Goal: Task Accomplishment & Management: Complete application form

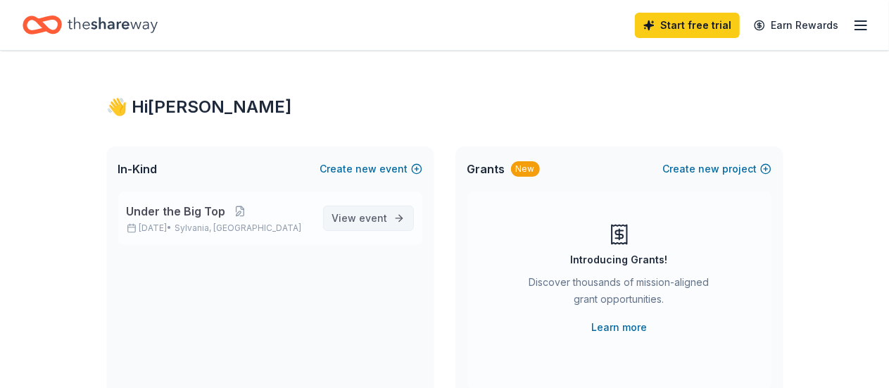
click at [378, 220] on span "event" at bounding box center [374, 218] width 28 height 12
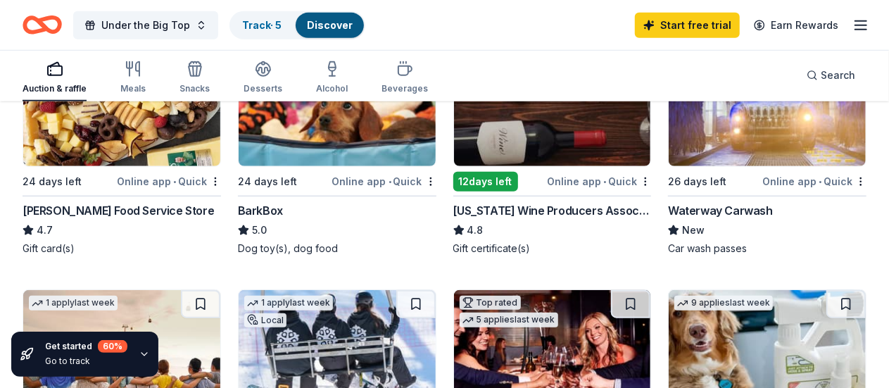
scroll to position [493, 0]
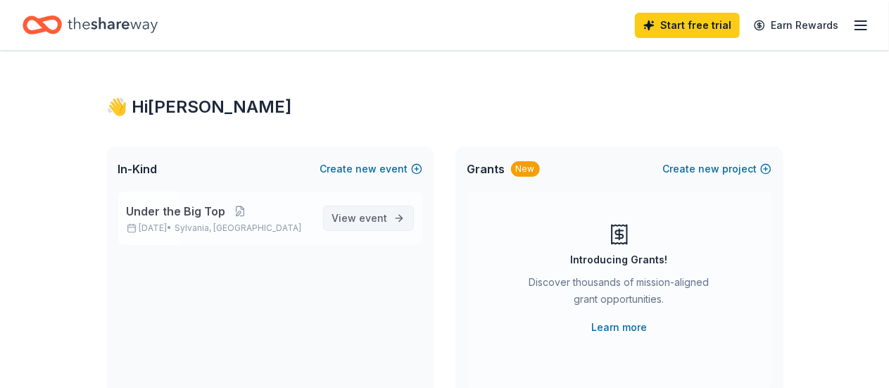
click at [387, 212] on span "event" at bounding box center [374, 218] width 28 height 12
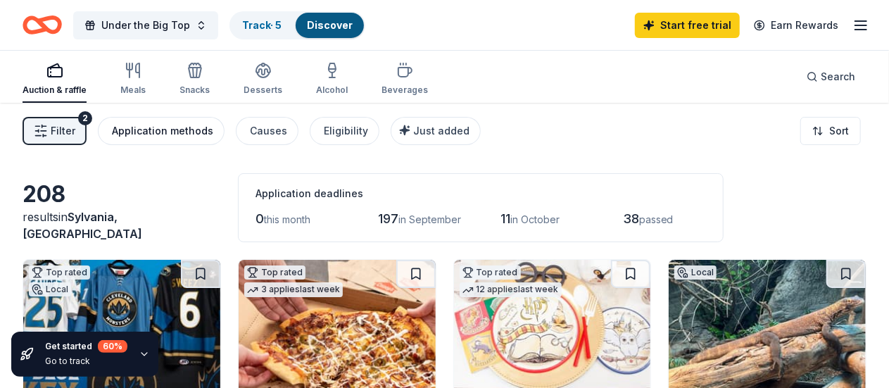
click at [171, 121] on button "Application methods" at bounding box center [161, 131] width 127 height 28
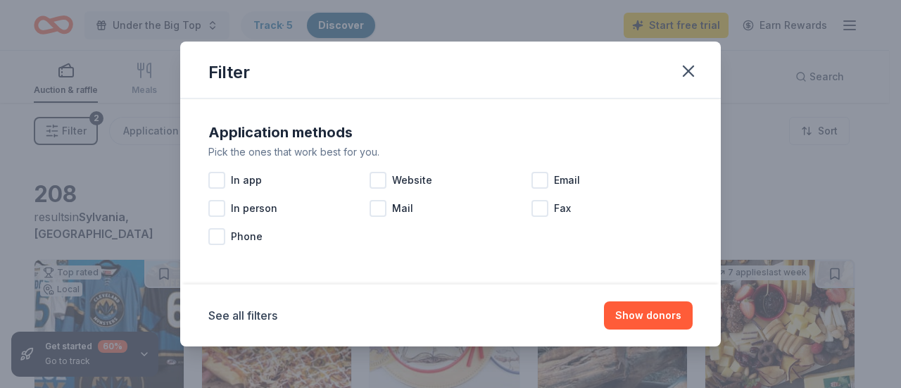
click at [92, 115] on div "Filter Application methods Pick the ones that work best for you. In app Website…" at bounding box center [450, 194] width 901 height 388
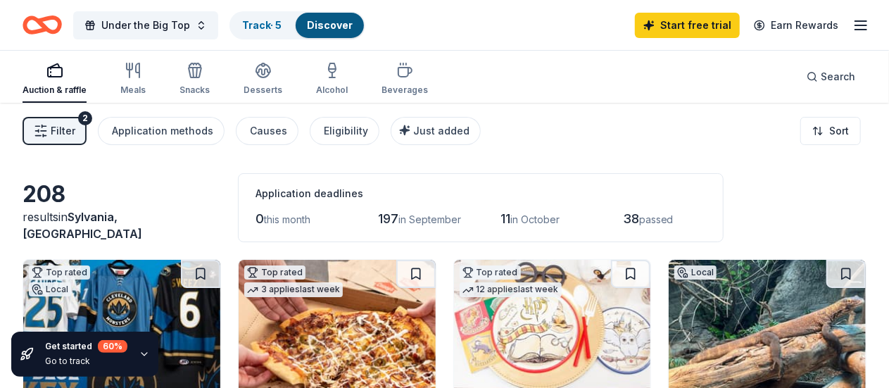
click at [73, 128] on span "Filter" at bounding box center [63, 130] width 25 height 17
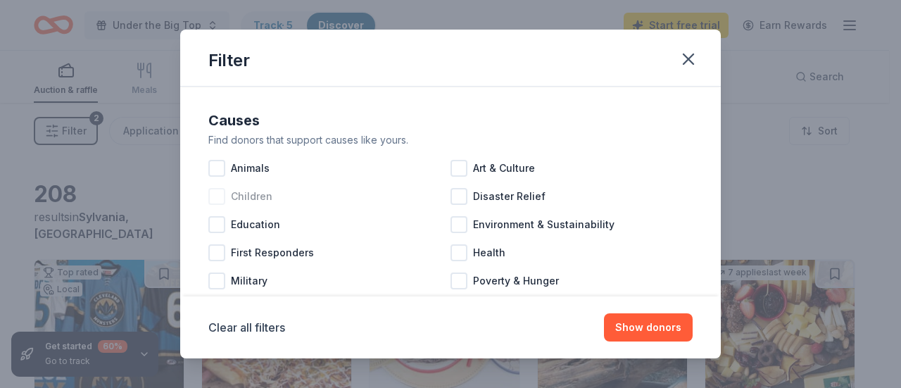
click at [245, 189] on span "Children" at bounding box center [252, 196] width 42 height 17
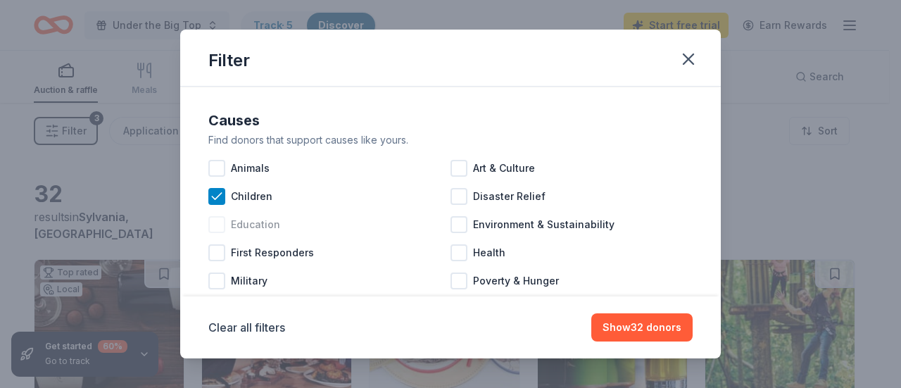
click at [211, 222] on div at bounding box center [216, 224] width 17 height 17
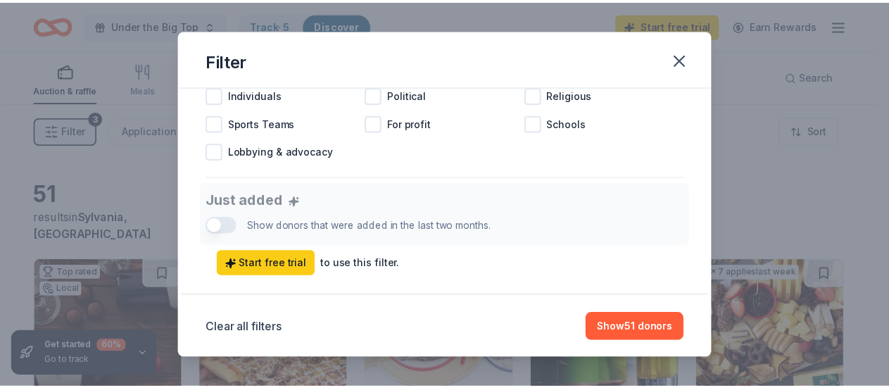
scroll to position [634, 0]
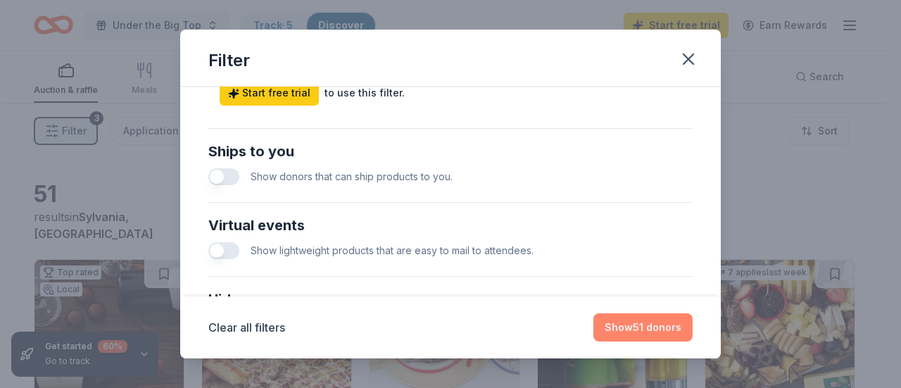
click at [661, 326] on button "Show 51 donors" at bounding box center [642, 327] width 99 height 28
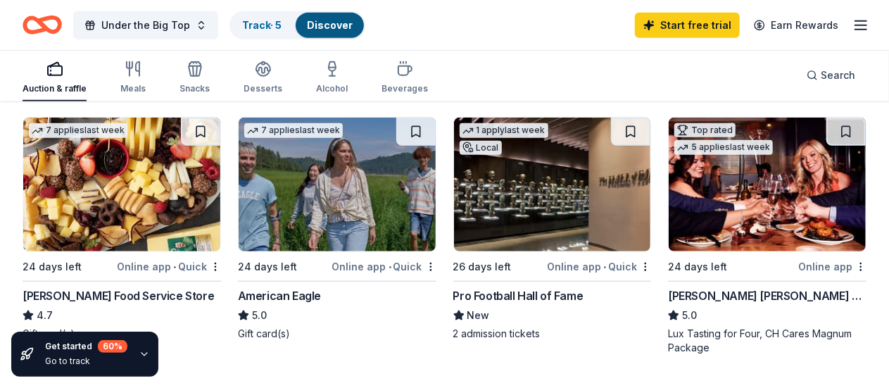
scroll to position [422, 0]
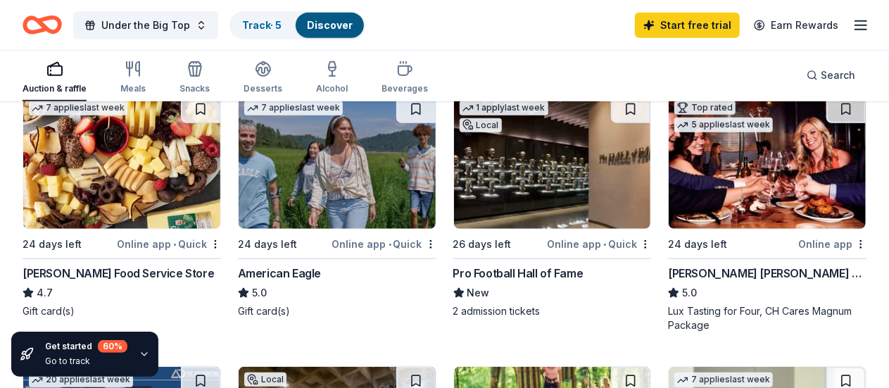
drag, startPoint x: 735, startPoint y: 263, endPoint x: 787, endPoint y: 262, distance: 52.1
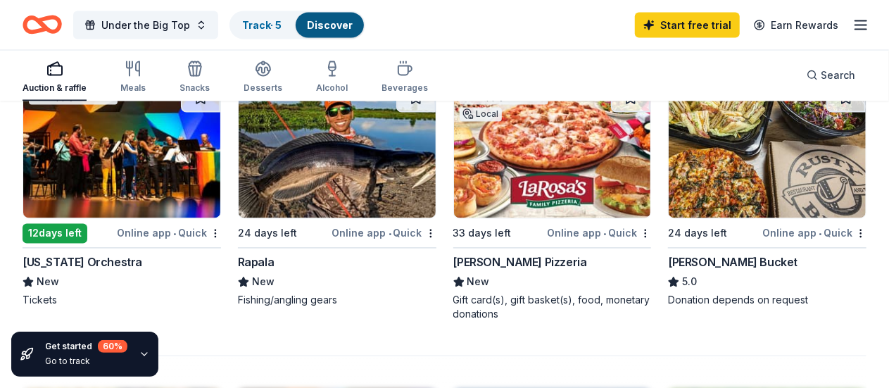
scroll to position [1267, 0]
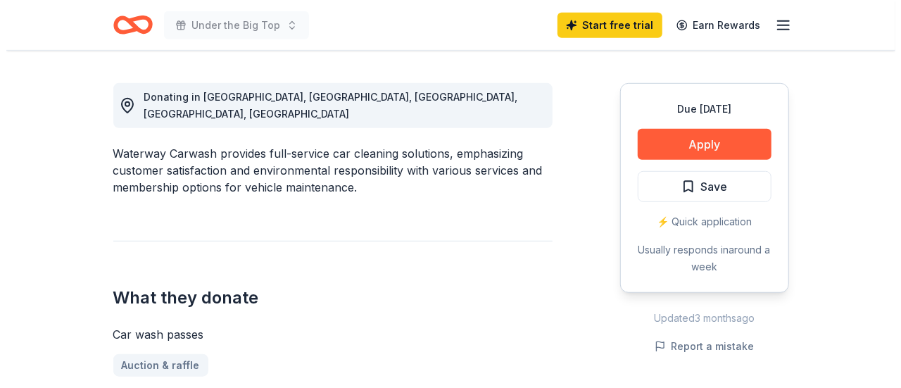
scroll to position [352, 0]
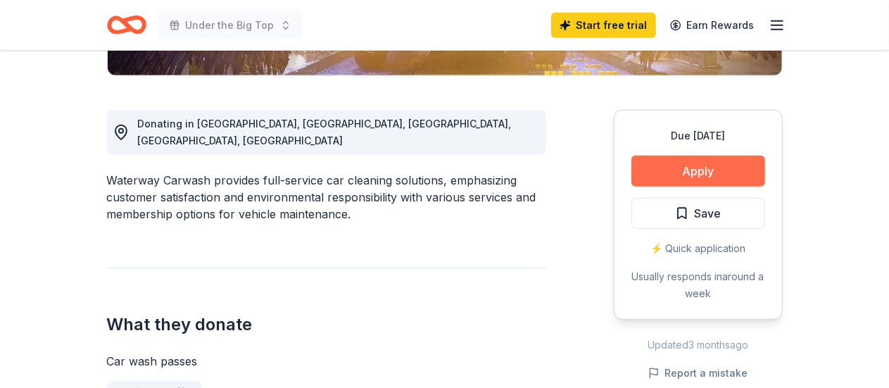
click at [738, 171] on button "Apply" at bounding box center [698, 171] width 134 height 31
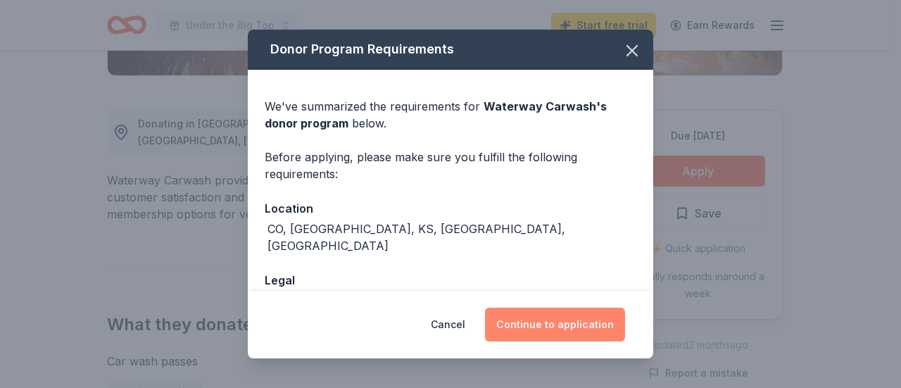
click at [581, 325] on button "Continue to application" at bounding box center [555, 325] width 140 height 34
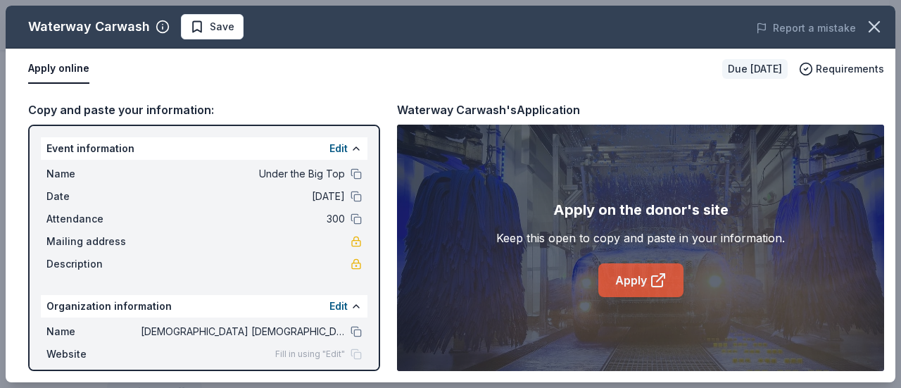
click at [624, 274] on link "Apply" at bounding box center [640, 280] width 85 height 34
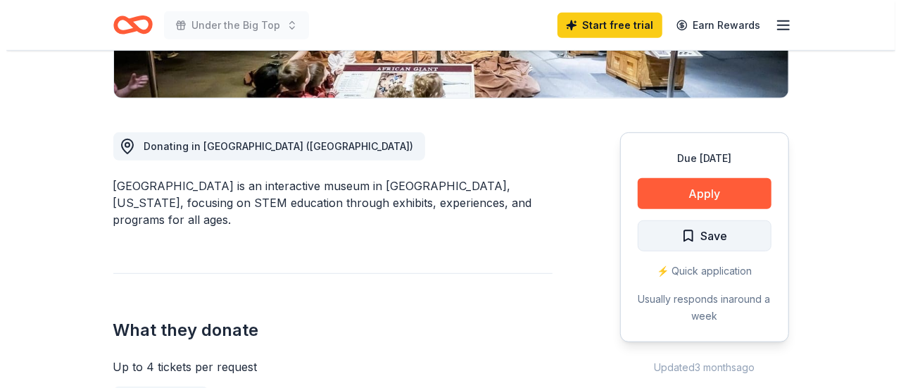
scroll to position [352, 0]
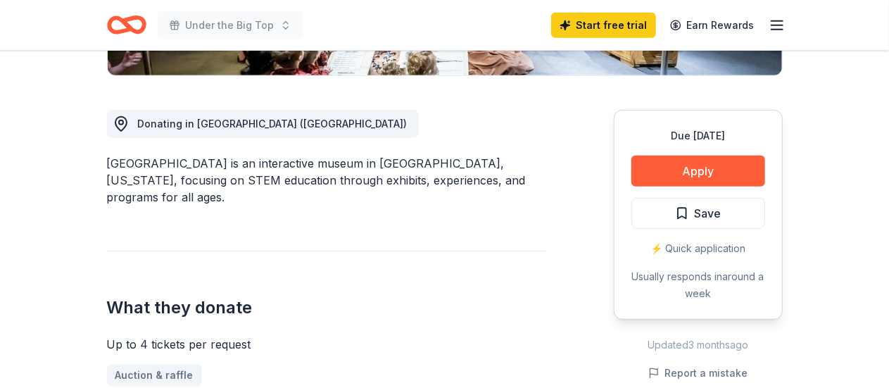
drag, startPoint x: 711, startPoint y: 162, endPoint x: 623, endPoint y: 203, distance: 97.0
click at [563, 223] on div "Donating in OH (Cleveland) Great Lakes Science Center is an interactive museum …" at bounding box center [445, 382] width 676 height 612
drag, startPoint x: 708, startPoint y: 176, endPoint x: 696, endPoint y: 196, distance: 24.0
click at [590, 268] on div "Donating in OH (Cleveland) Great Lakes Science Center is an interactive museum …" at bounding box center [445, 382] width 676 height 612
click at [712, 181] on button "Apply" at bounding box center [698, 171] width 134 height 31
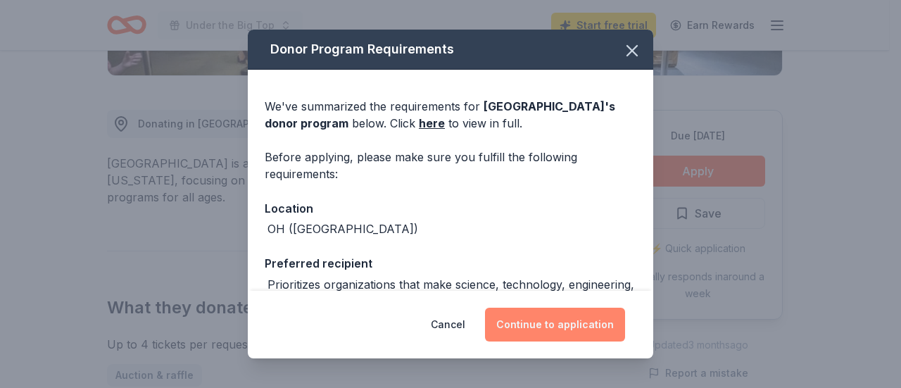
drag, startPoint x: 546, startPoint y: 325, endPoint x: 558, endPoint y: 330, distance: 12.6
click at [558, 330] on button "Continue to application" at bounding box center [555, 325] width 140 height 34
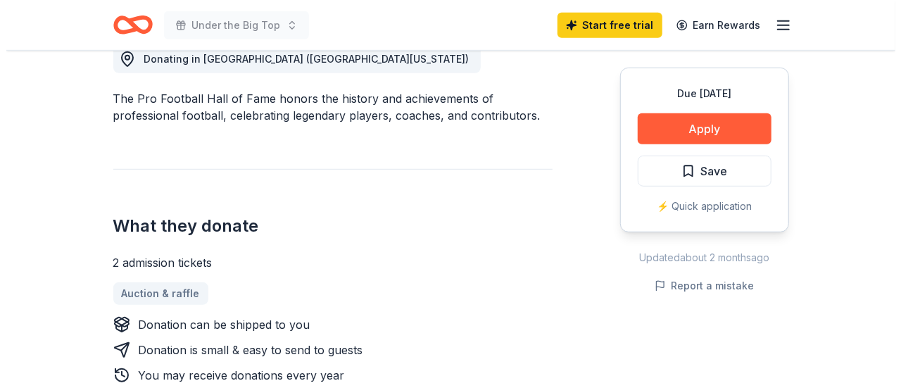
scroll to position [422, 0]
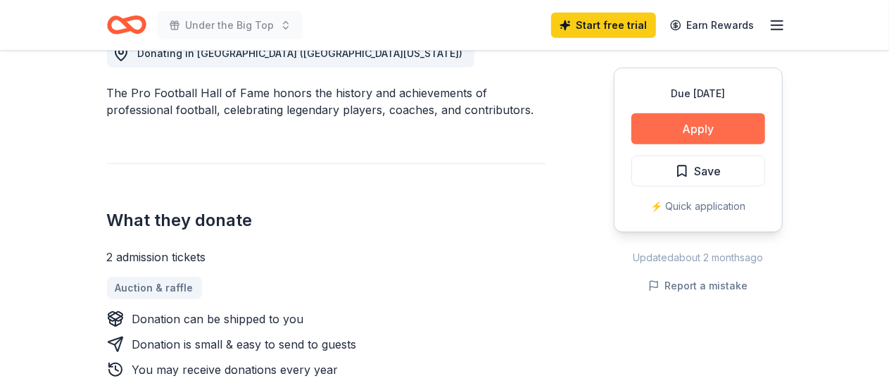
click at [707, 139] on button "Apply" at bounding box center [698, 128] width 134 height 31
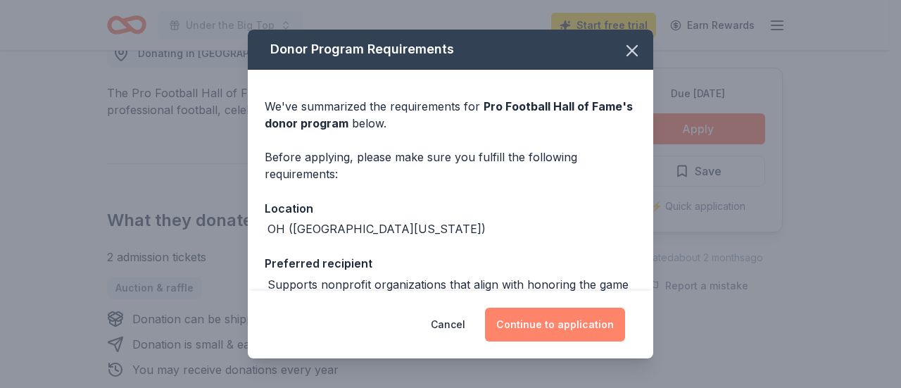
click at [553, 324] on button "Continue to application" at bounding box center [555, 325] width 140 height 34
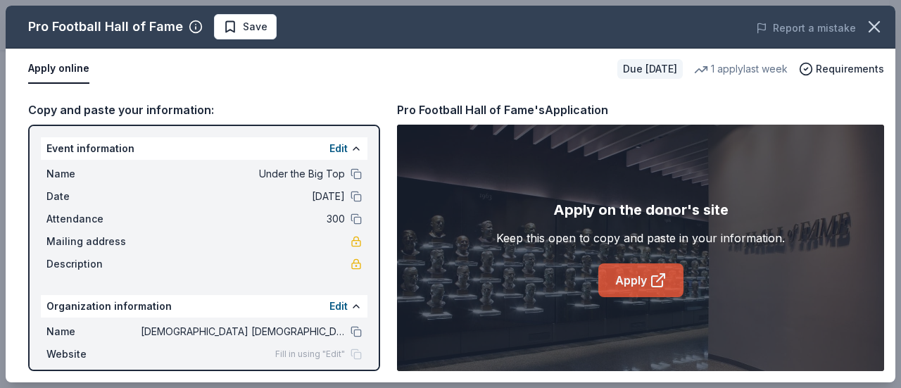
click at [646, 270] on link "Apply" at bounding box center [640, 280] width 85 height 34
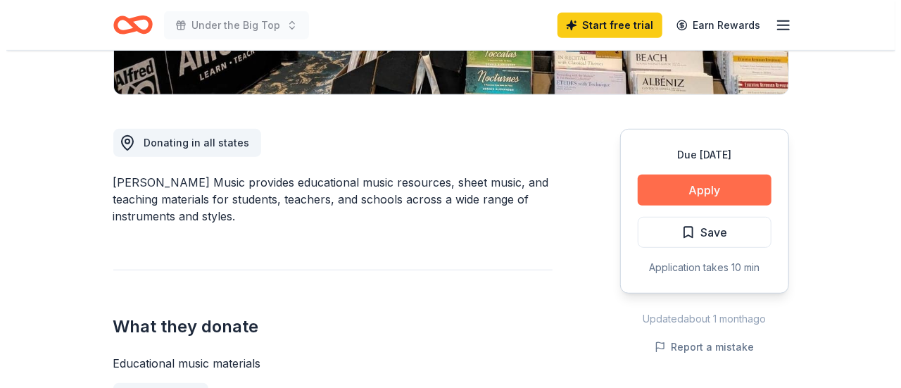
scroll to position [352, 0]
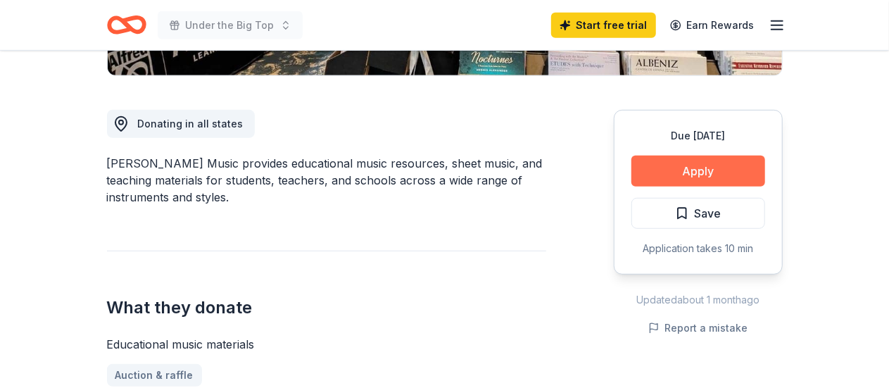
click at [710, 174] on button "Apply" at bounding box center [698, 171] width 134 height 31
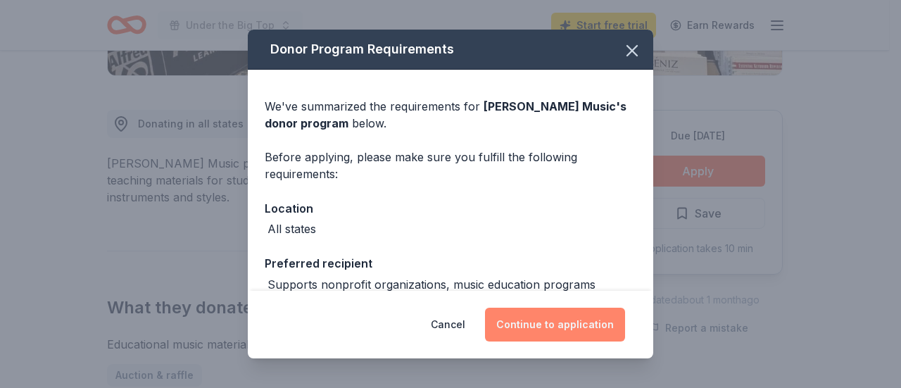
click at [567, 321] on button "Continue to application" at bounding box center [555, 325] width 140 height 34
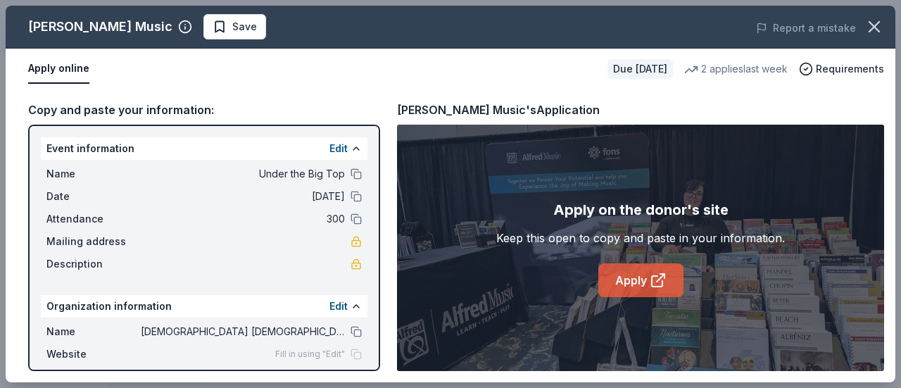
click at [653, 263] on link "Apply" at bounding box center [640, 280] width 85 height 34
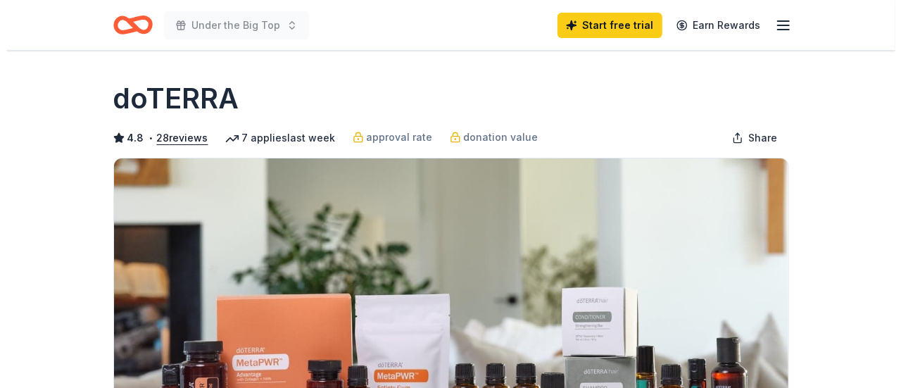
scroll to position [282, 0]
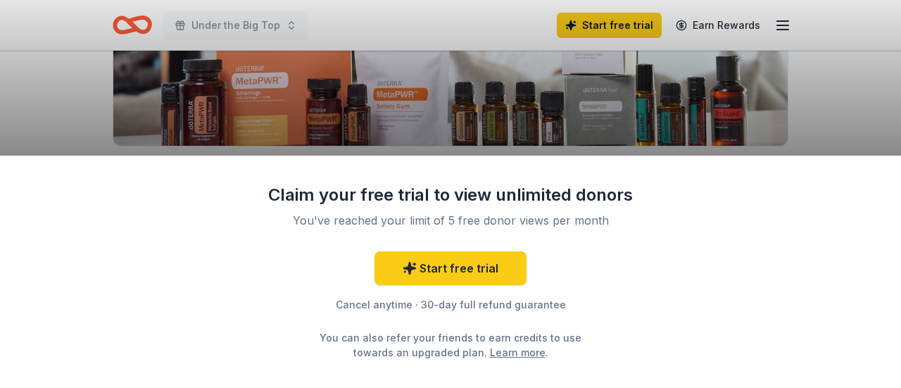
click at [585, 116] on div "Claim your free trial to view unlimited donors You've reached your limit of 5 f…" at bounding box center [450, 194] width 901 height 388
